Goal: Find specific page/section: Find specific page/section

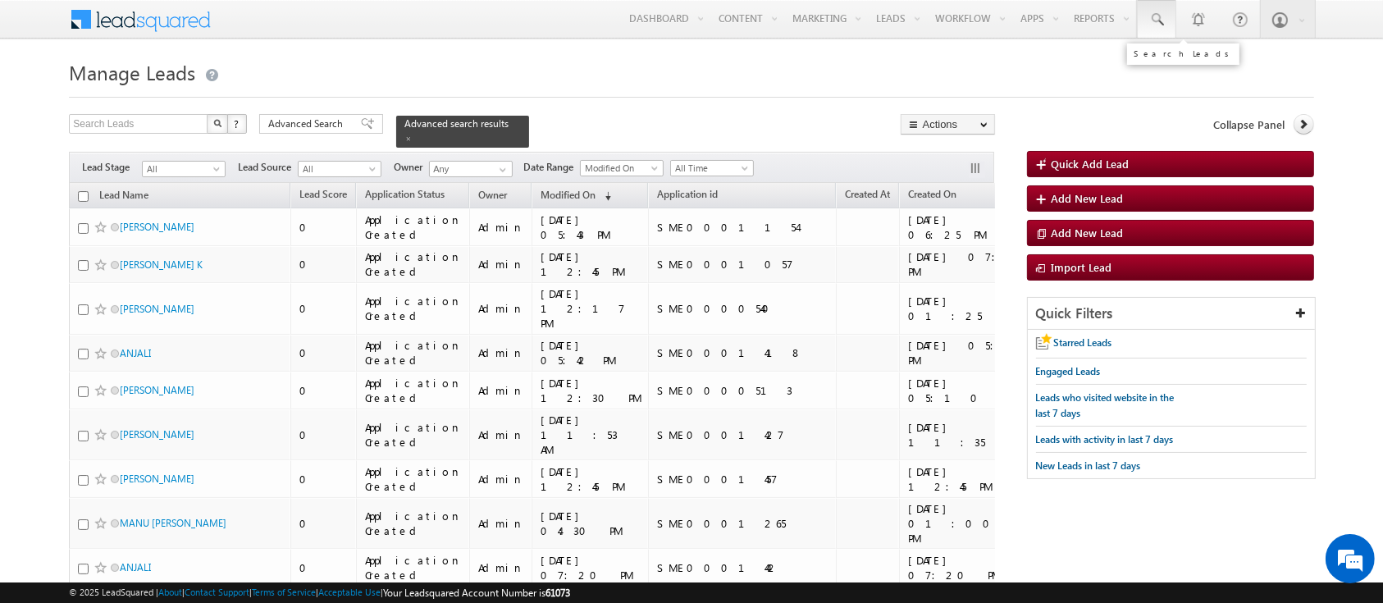
click at [1165, 21] on link at bounding box center [1156, 19] width 39 height 38
paste input "SME0001058"
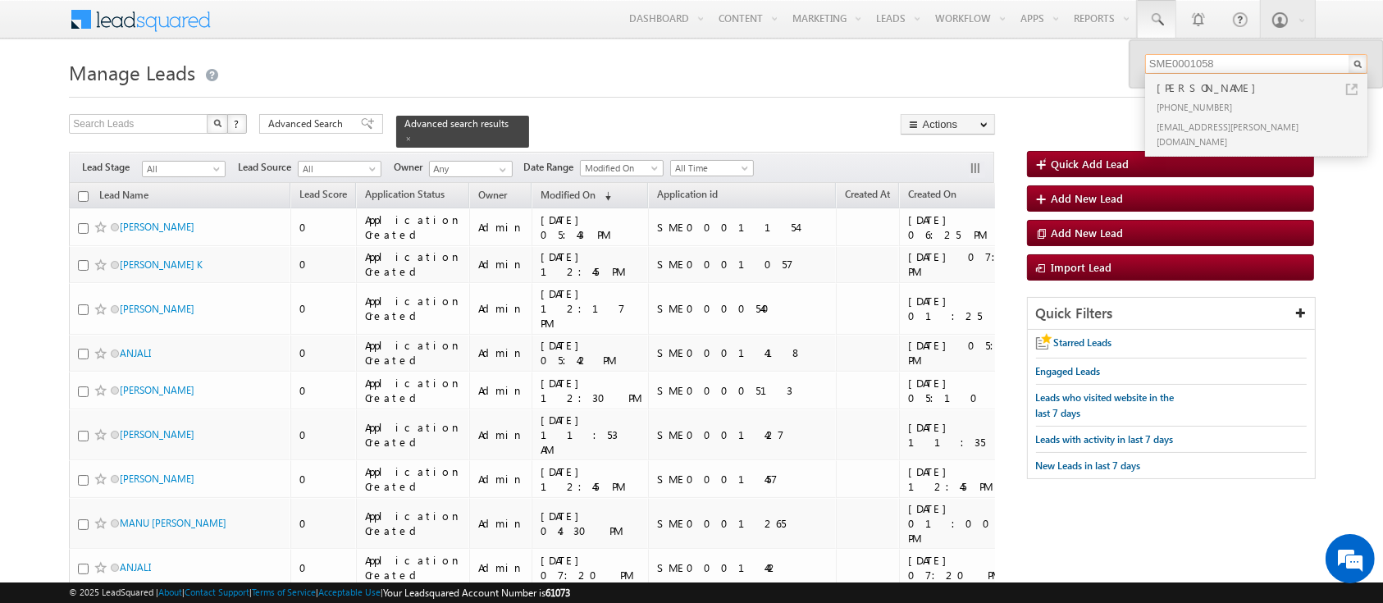
type input "SME0001058"
click at [1244, 106] on div "+91-9686279293" at bounding box center [1263, 107] width 220 height 20
